Goal: Unclear: Browse casually

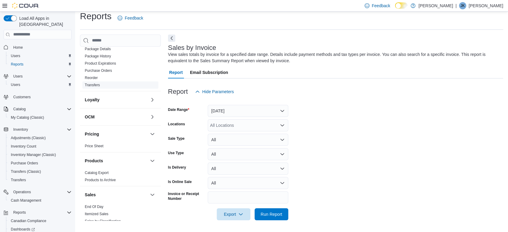
scroll to position [233, 0]
